Goal: Transaction & Acquisition: Purchase product/service

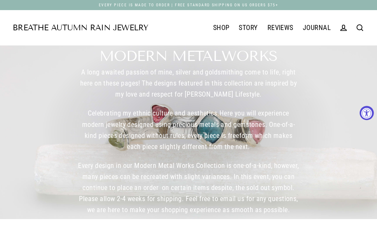
click at [361, 31] on icon at bounding box center [359, 27] width 9 height 9
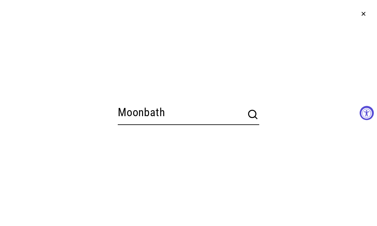
type input "Moonbath"
click at [252, 118] on icon "submit" at bounding box center [252, 114] width 13 height 13
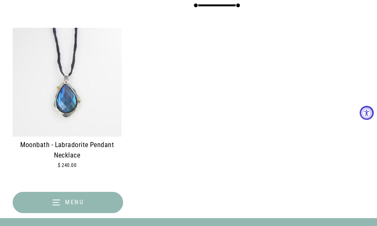
scroll to position [162, 0]
click at [102, 106] on img at bounding box center [67, 82] width 109 height 109
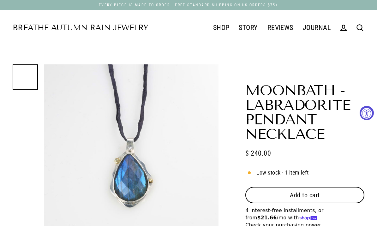
select select "3"
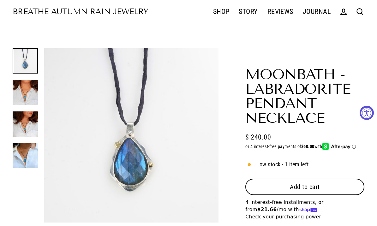
scroll to position [16, 0]
